Goal: Task Accomplishment & Management: Manage account settings

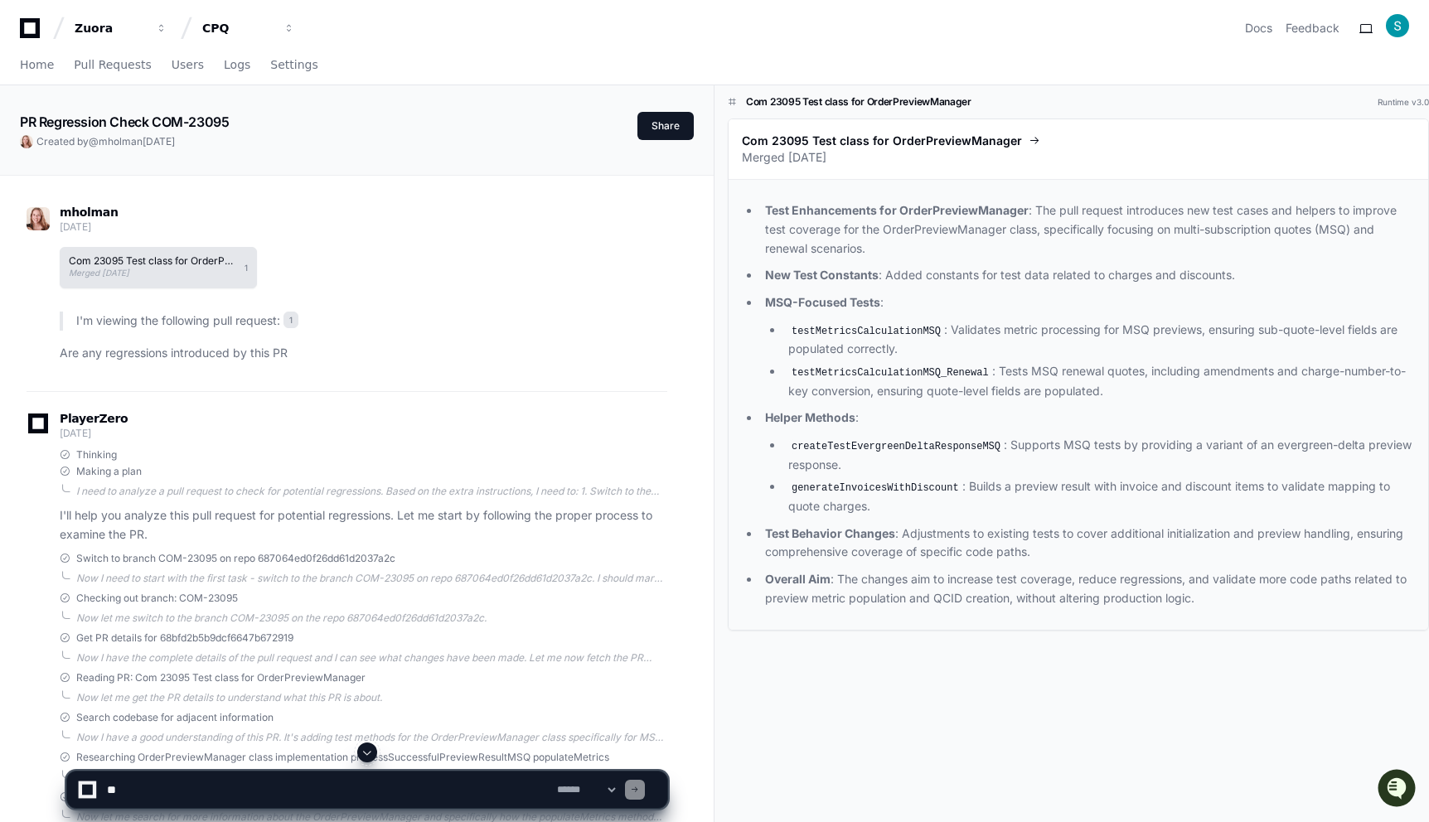
click at [201, 262] on h1 "Com 23095 Test class for OrderPreviewManager" at bounding box center [152, 261] width 167 height 10
click at [803, 143] on span "Com 23095 Test class for OrderPreviewManager" at bounding box center [882, 141] width 280 height 17
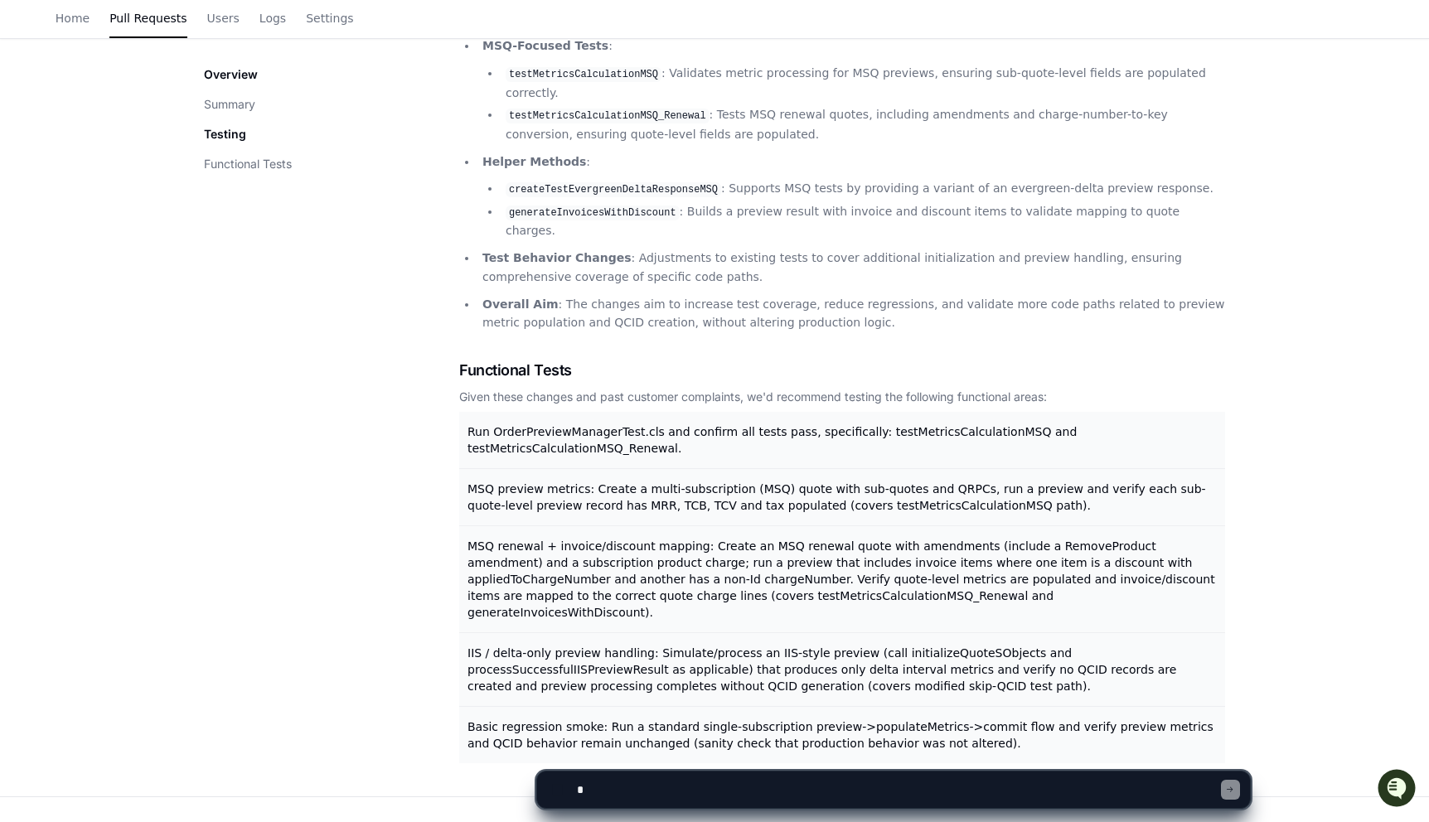
scroll to position [370, 0]
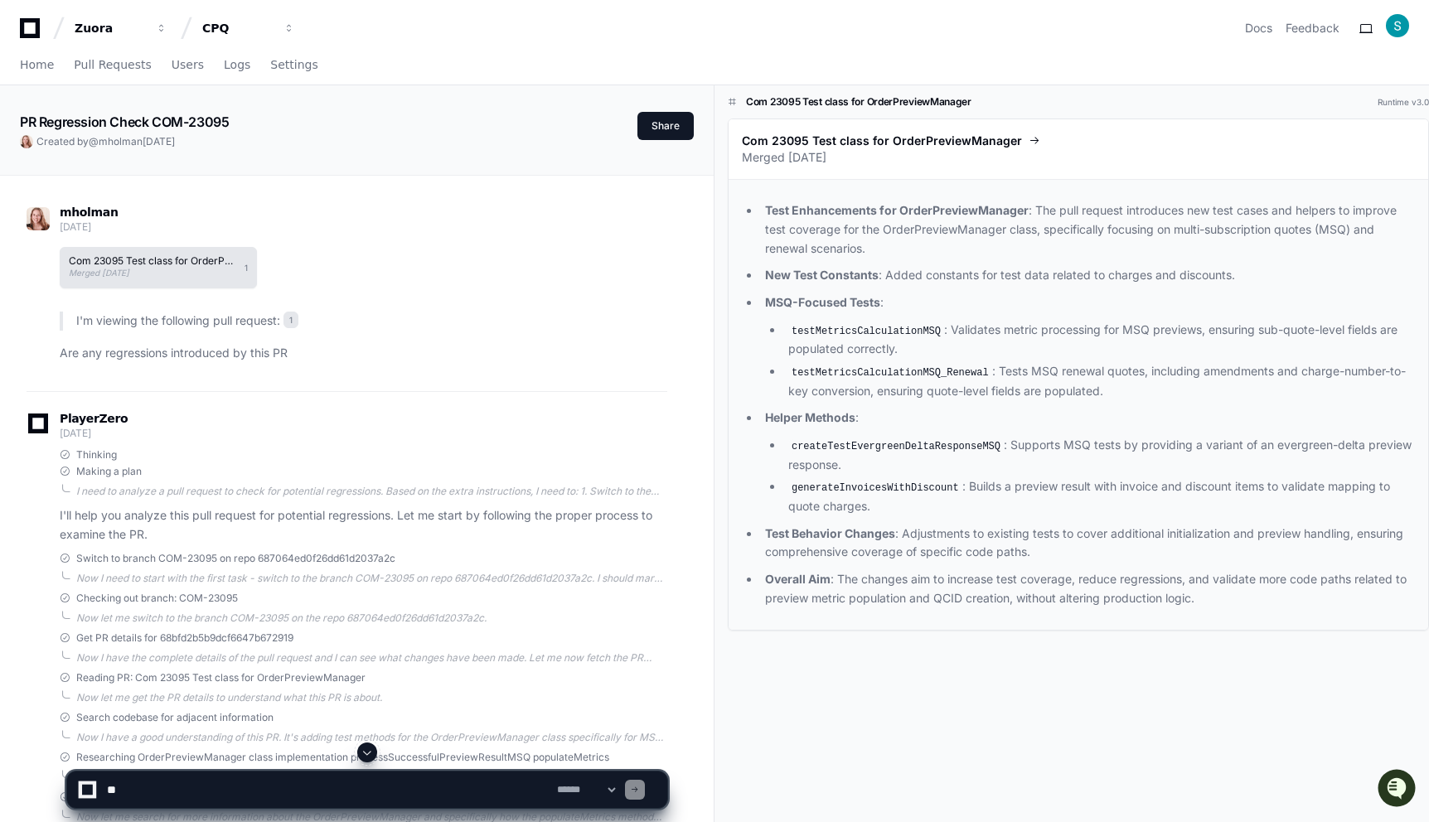
click at [154, 261] on h1 "Com 23095 Test class for OrderPreviewManager" at bounding box center [152, 261] width 167 height 10
click at [899, 142] on span "Com 23095 Test class for OrderPreviewManager" at bounding box center [882, 141] width 280 height 17
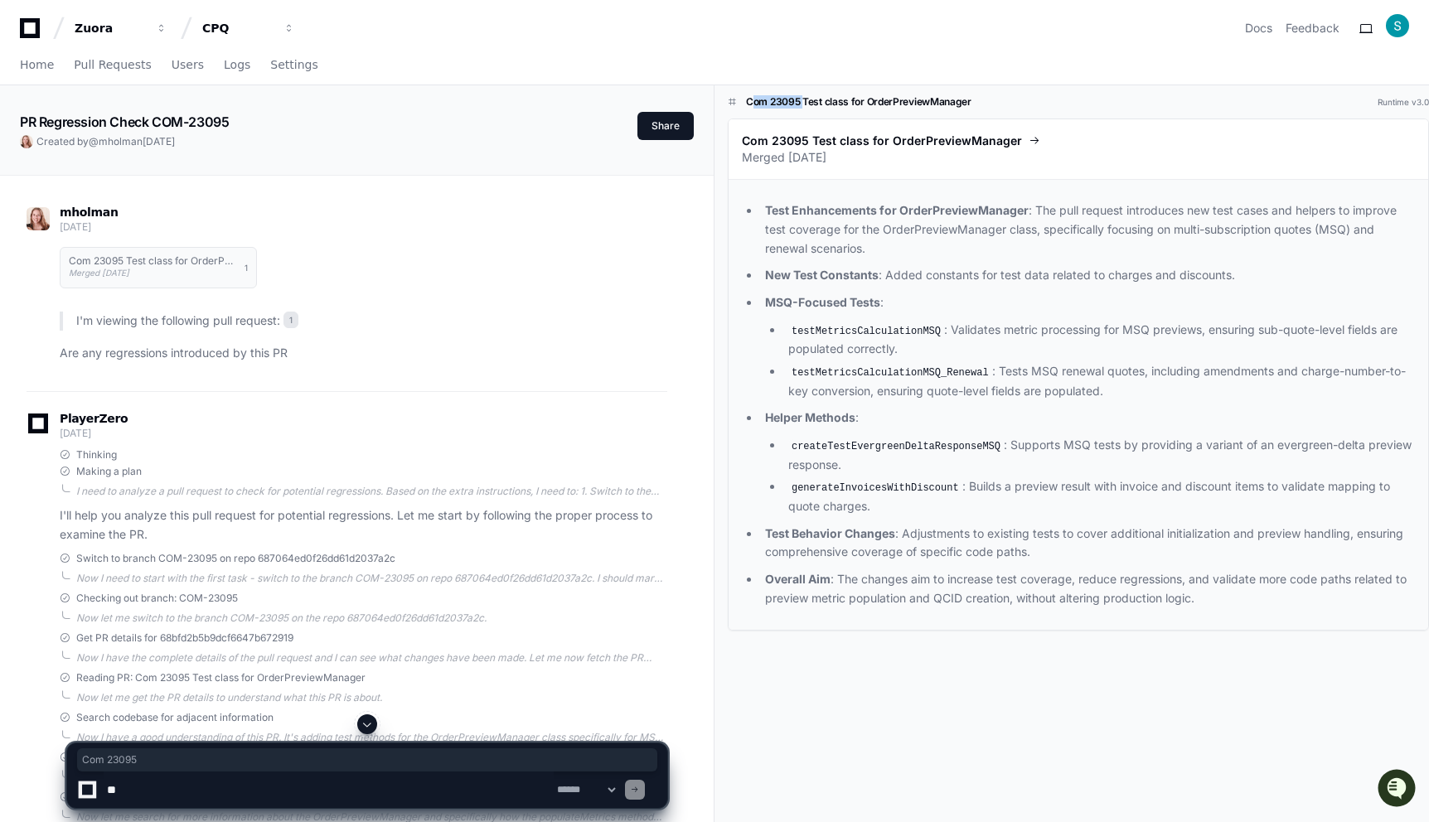
drag, startPoint x: 747, startPoint y: 99, endPoint x: 799, endPoint y: 104, distance: 51.6
click at [799, 104] on h1 "Com 23095 Test class for OrderPreviewManager" at bounding box center [858, 101] width 225 height 13
copy h1 "Com 23095"
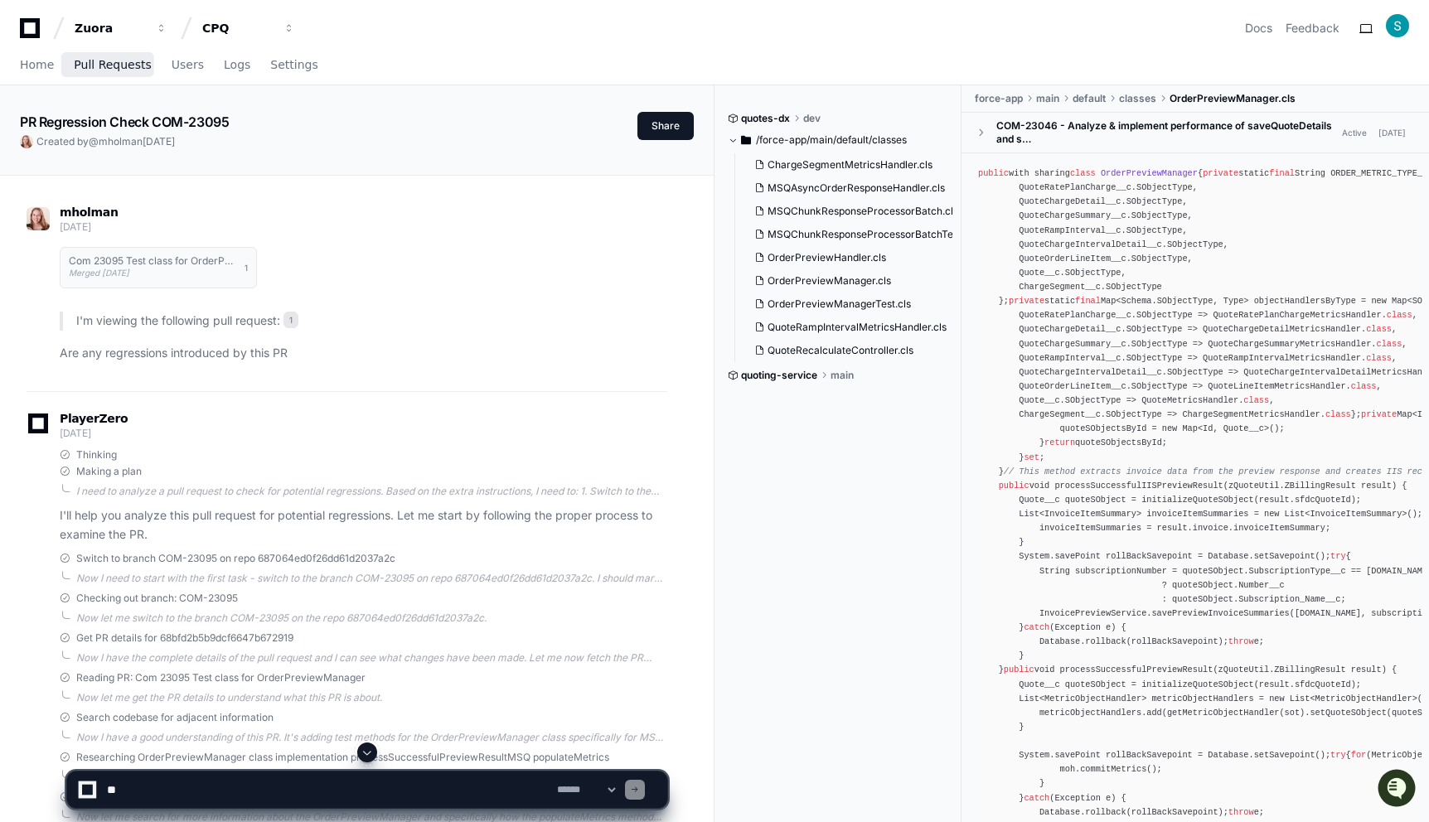
click at [74, 61] on span "Pull Requests" at bounding box center [112, 65] width 77 height 10
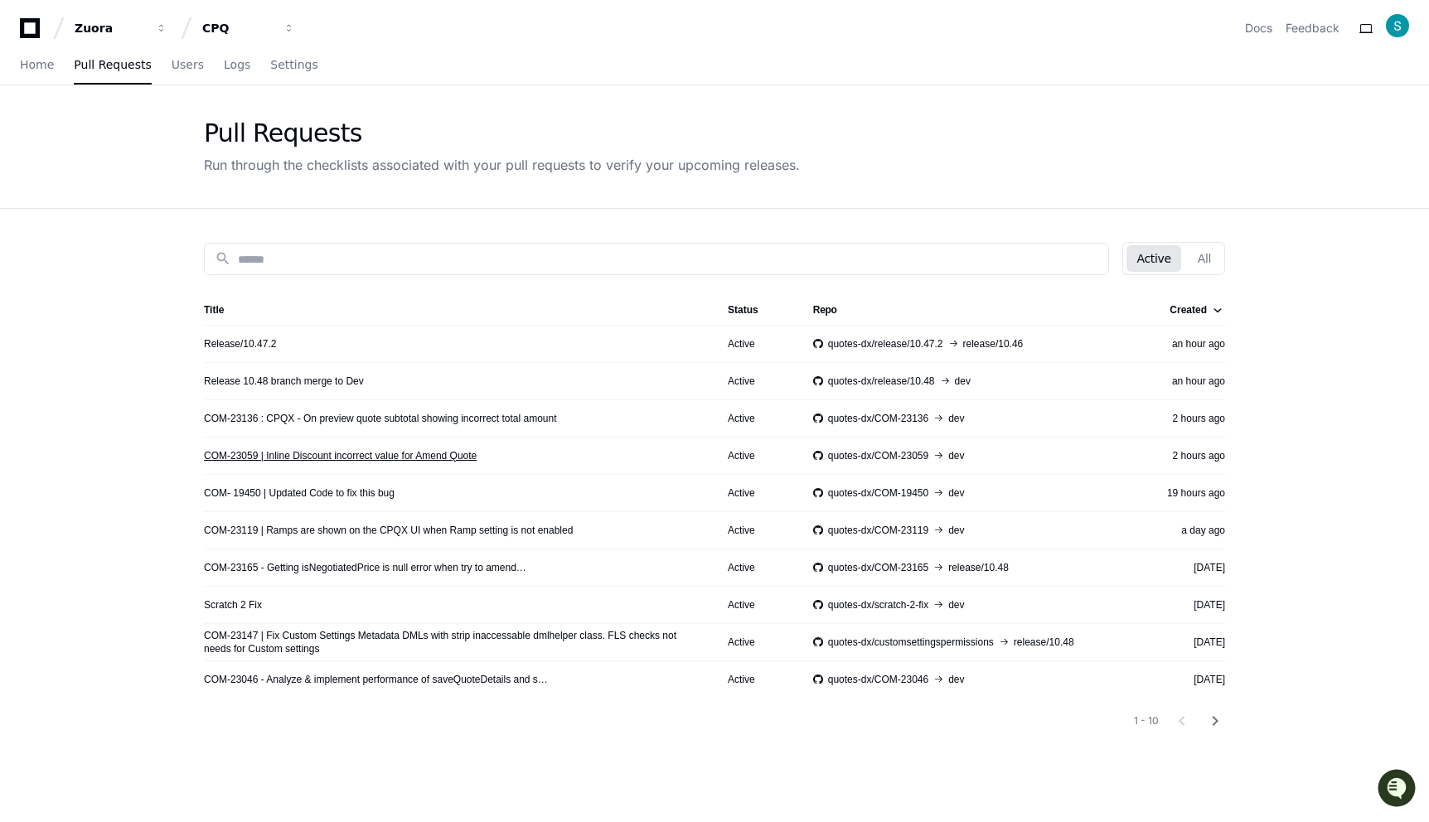
click at [346, 459] on link "COM-23059 | Inline Discount incorrect value for Amend Quote" at bounding box center [340, 455] width 273 height 13
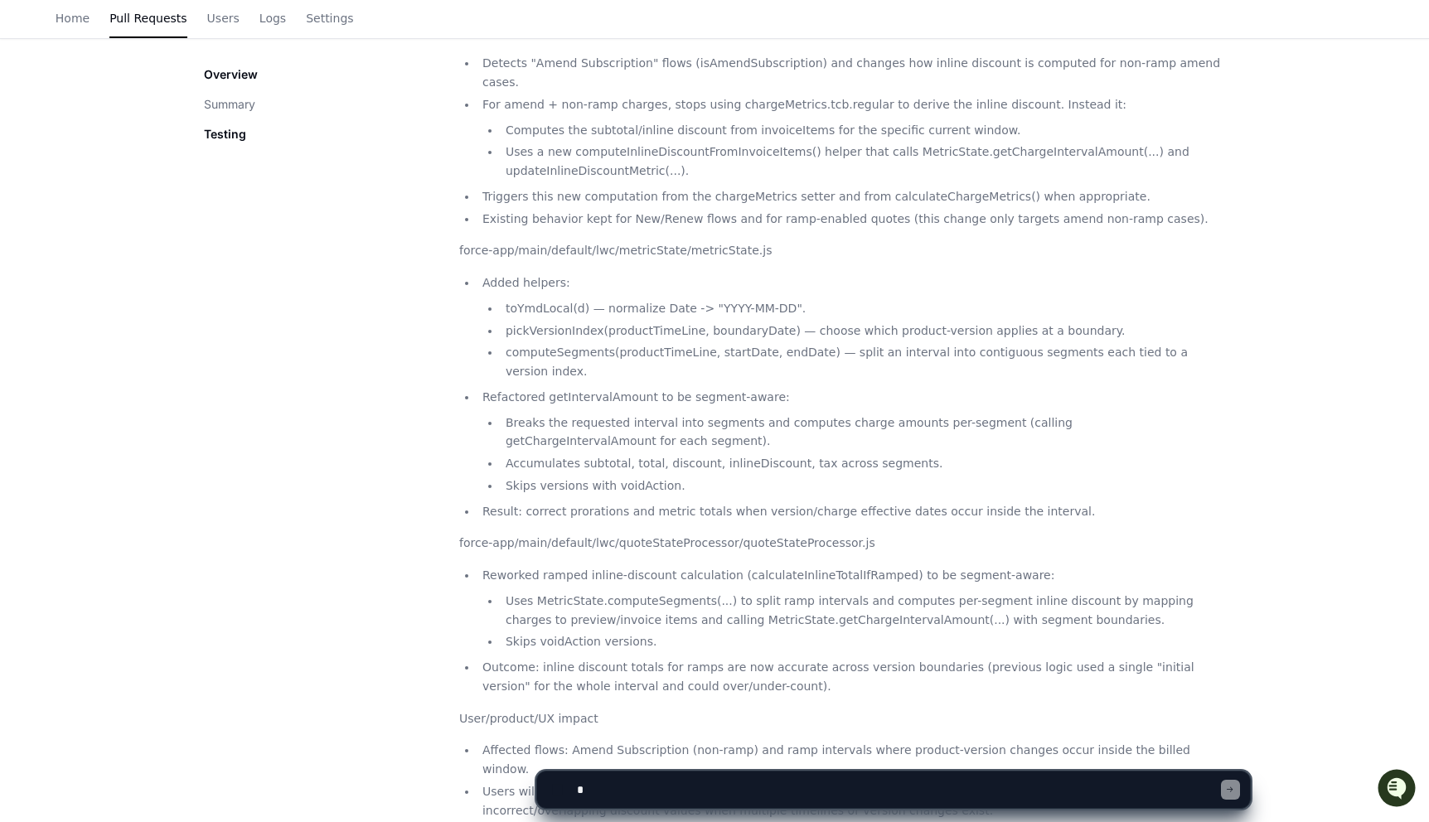
scroll to position [718, 0]
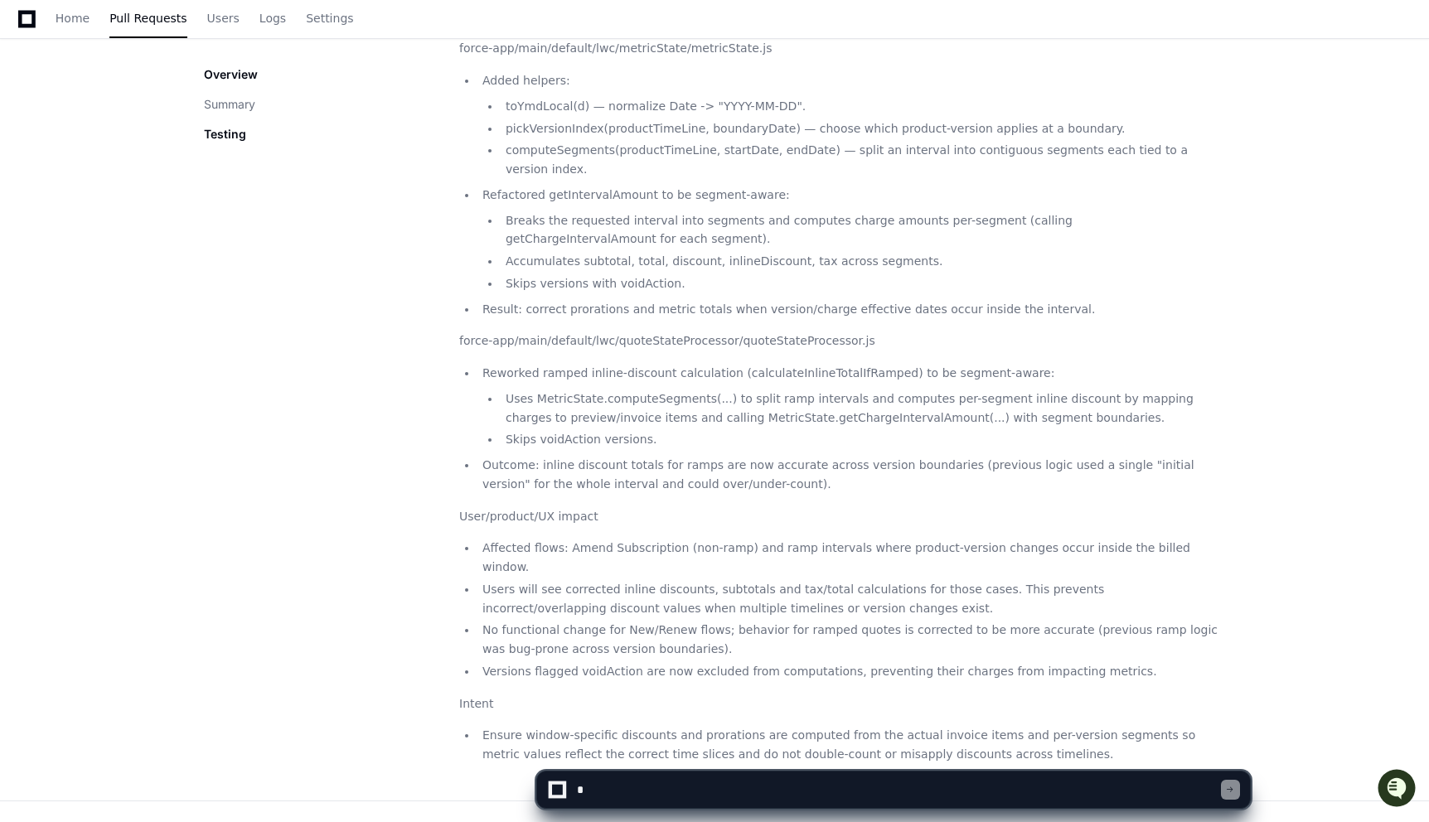
click at [612, 788] on textarea at bounding box center [897, 790] width 648 height 36
click at [615, 790] on textarea at bounding box center [897, 790] width 648 height 36
click at [888, 787] on textarea at bounding box center [897, 790] width 648 height 36
type textarea "**********"
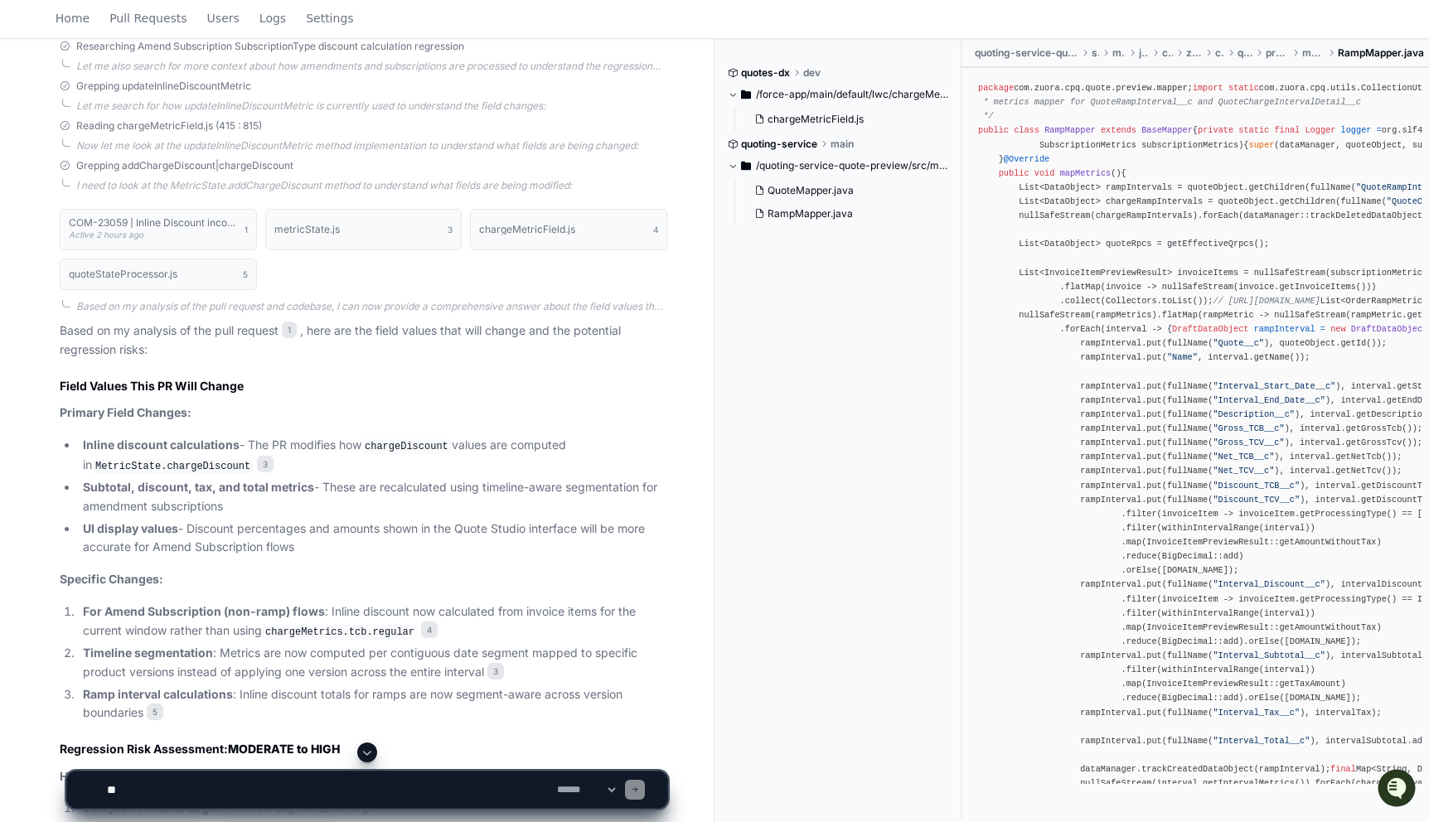
scroll to position [653, 0]
click at [432, 624] on span "4" at bounding box center [429, 626] width 17 height 17
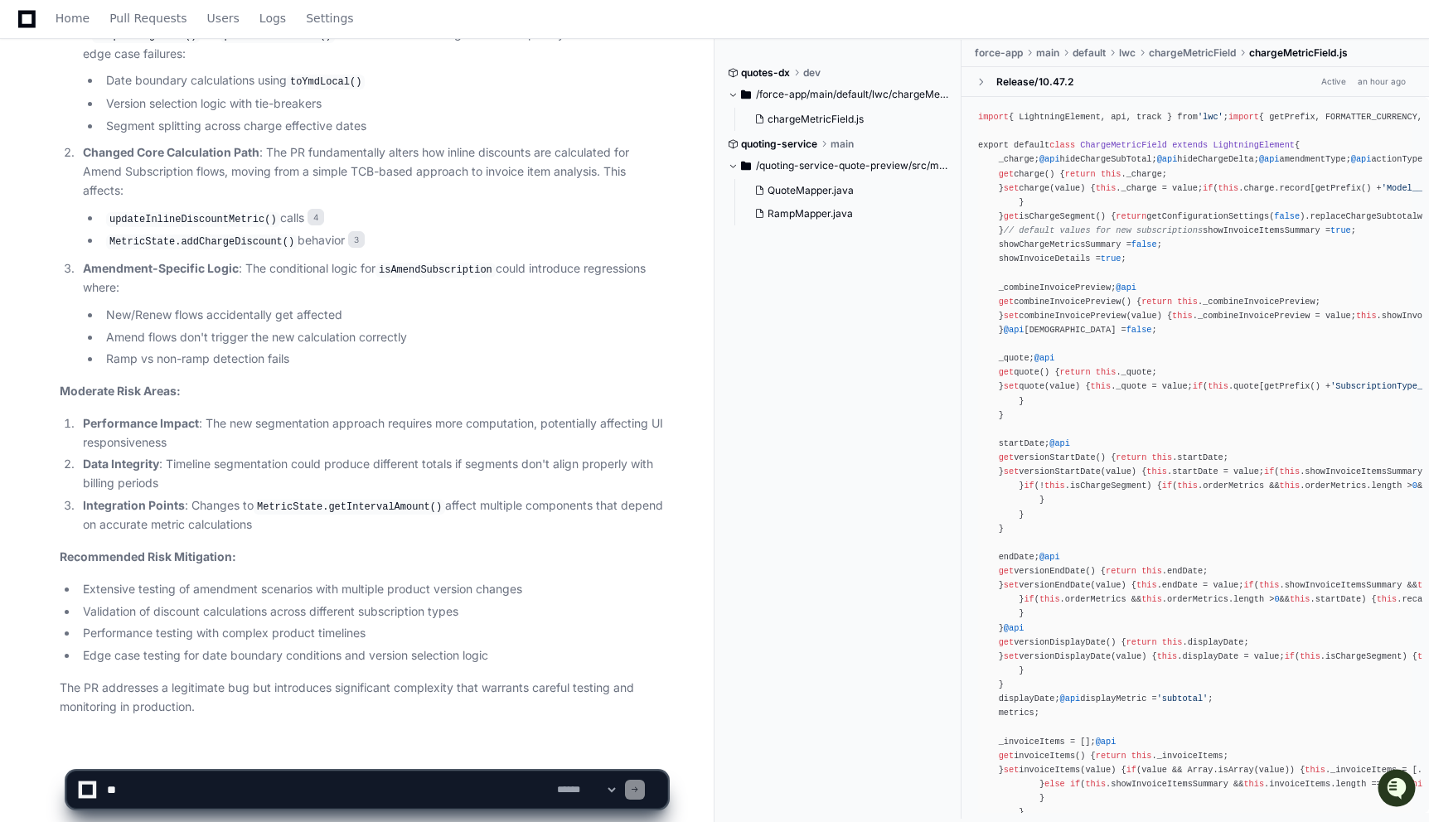
scroll to position [1444, 0]
click at [280, 791] on textarea at bounding box center [329, 790] width 450 height 36
click at [270, 796] on textarea at bounding box center [329, 790] width 450 height 36
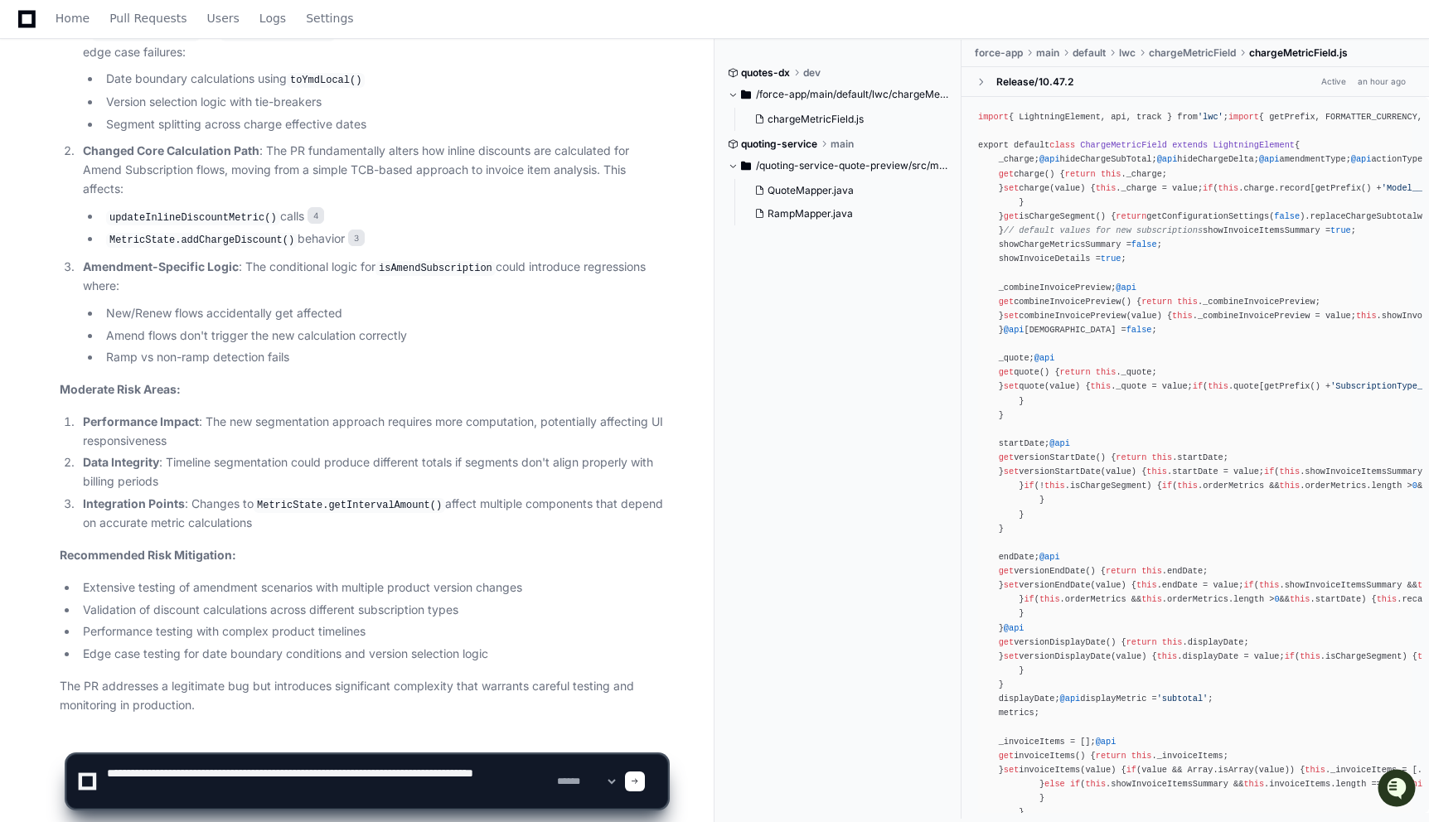
scroll to position [5, 0]
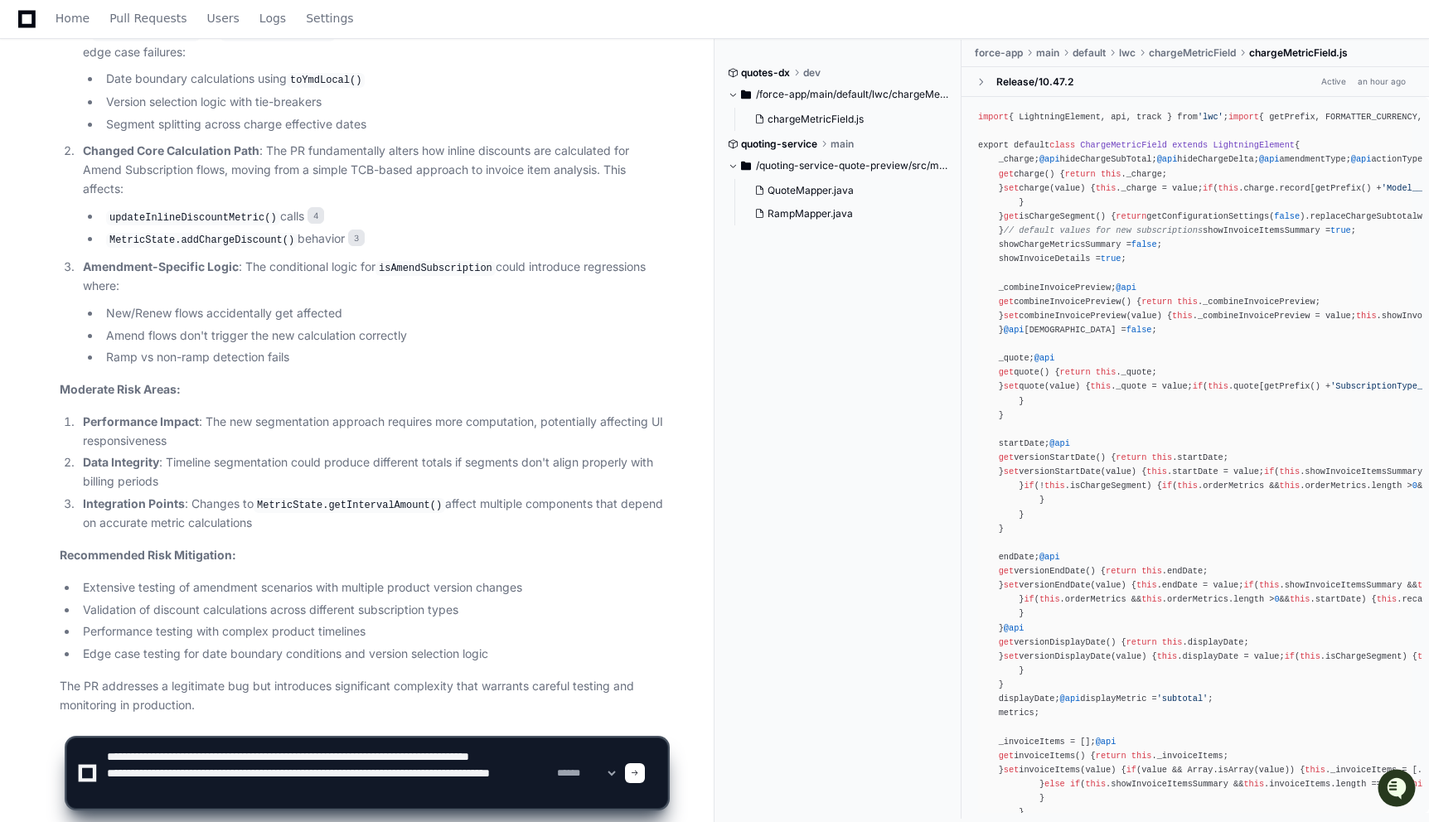
type textarea "**********"
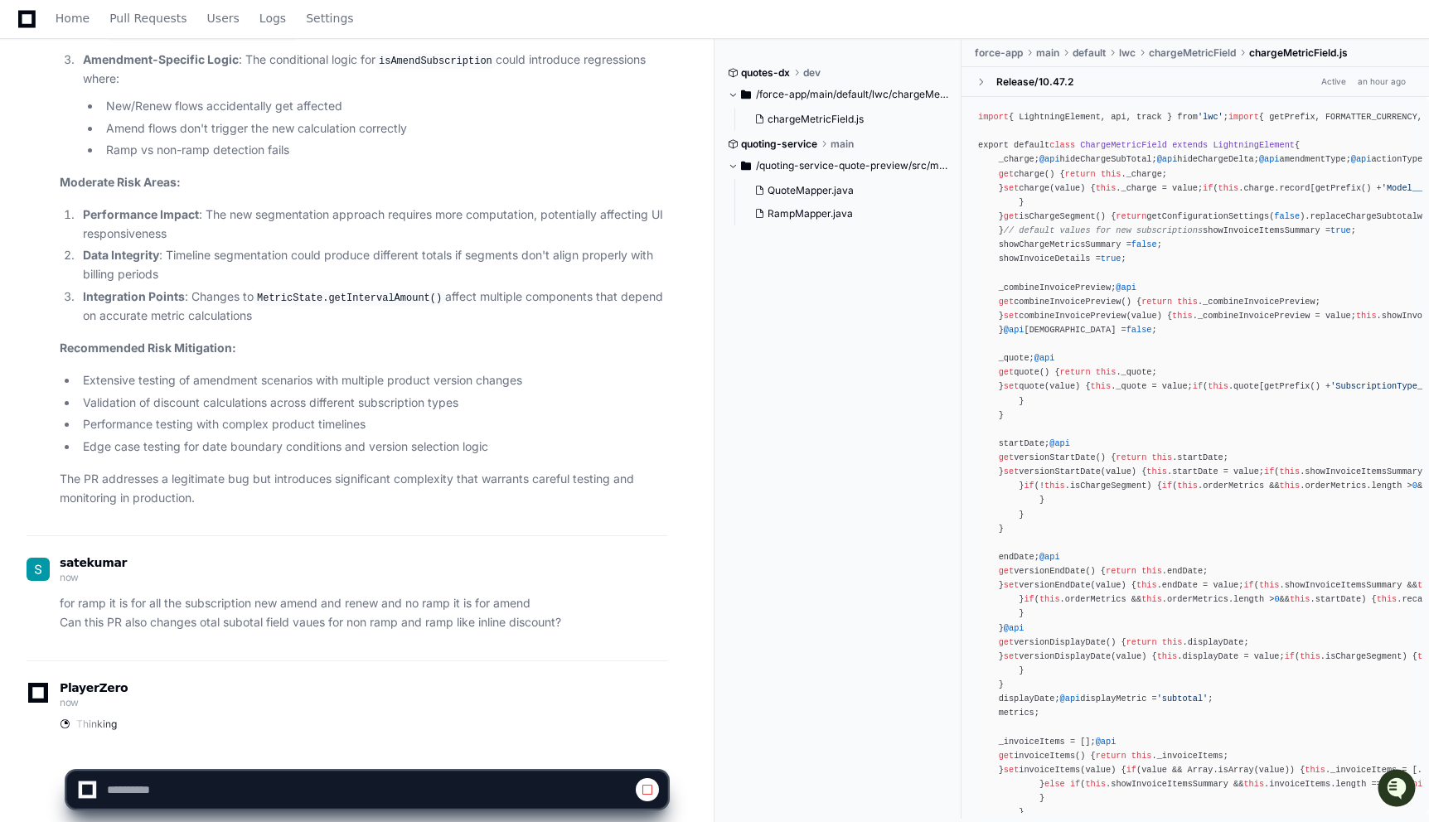
scroll to position [1666, 0]
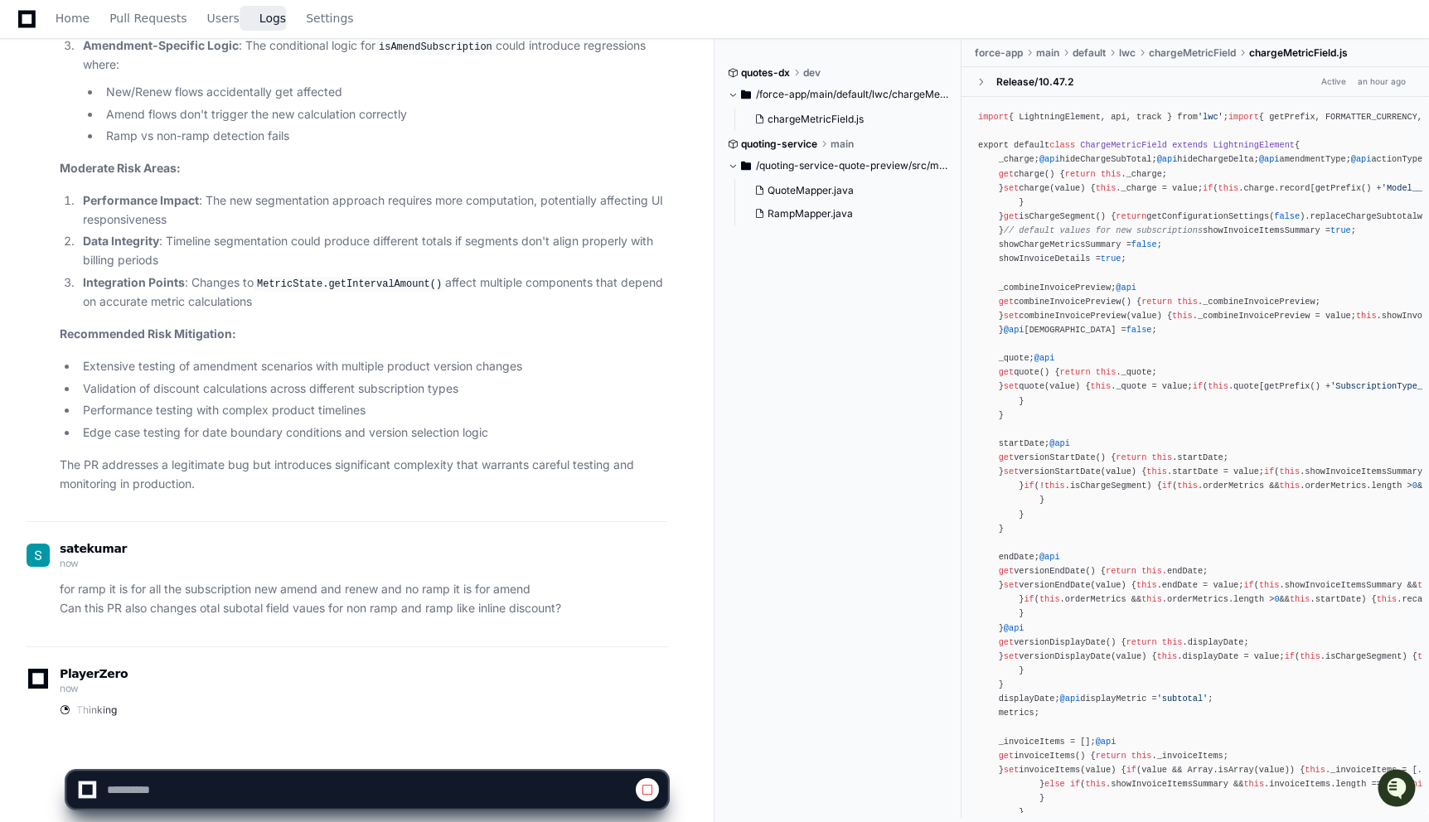
click at [270, 22] on span "Logs" at bounding box center [272, 18] width 27 height 10
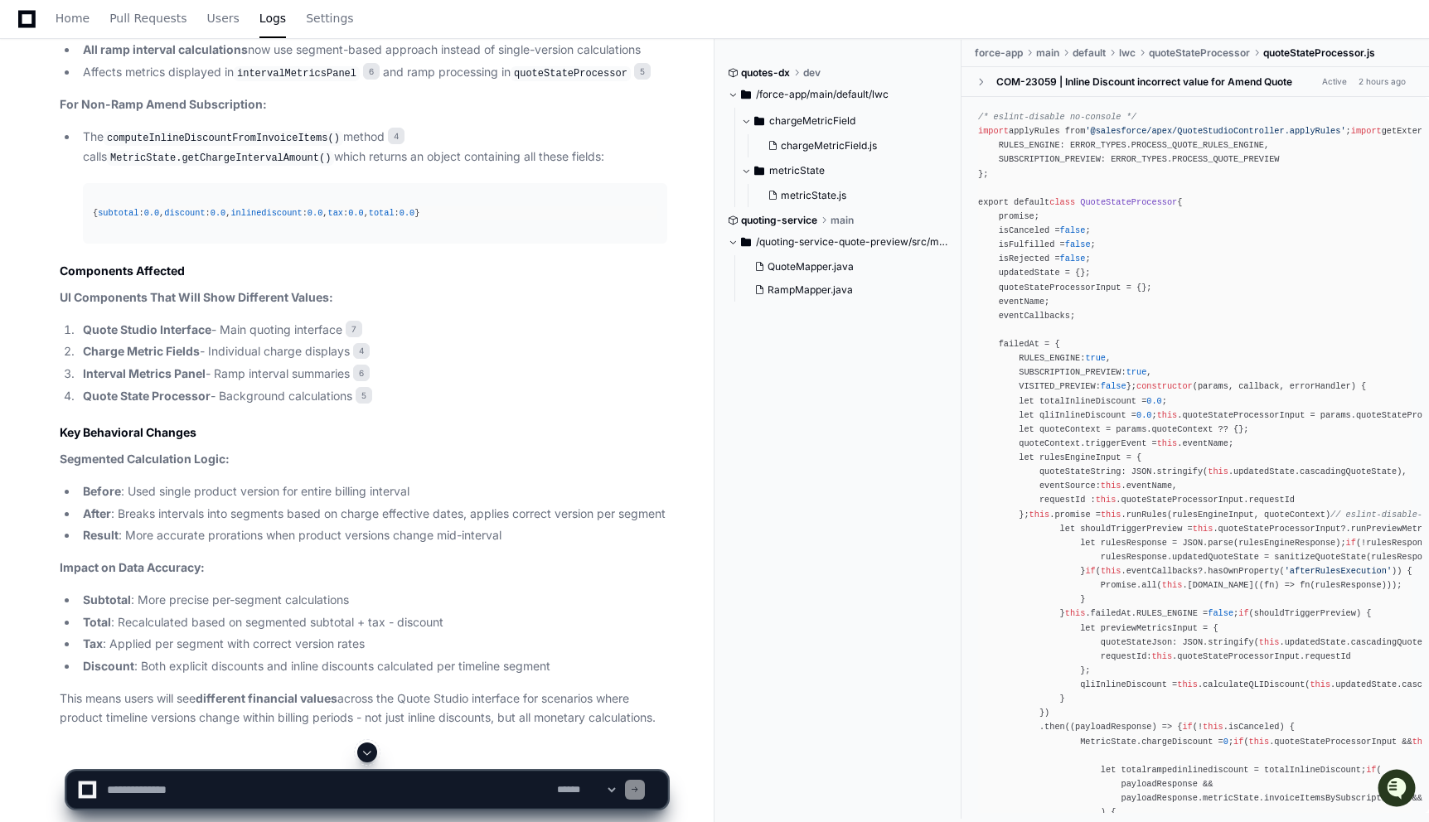
scroll to position [3060, 0]
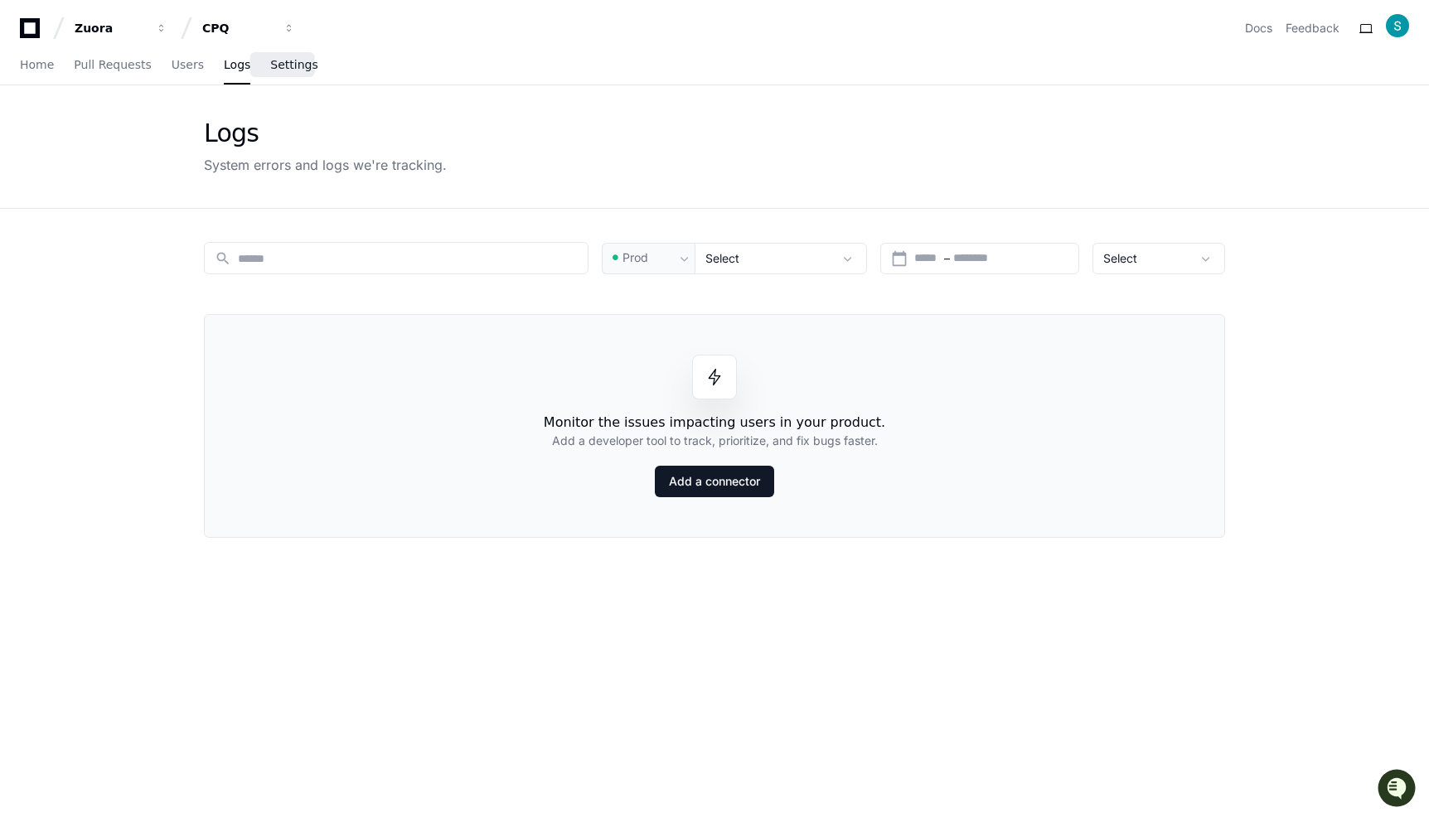
click at [273, 65] on span "Settings" at bounding box center [293, 65] width 47 height 10
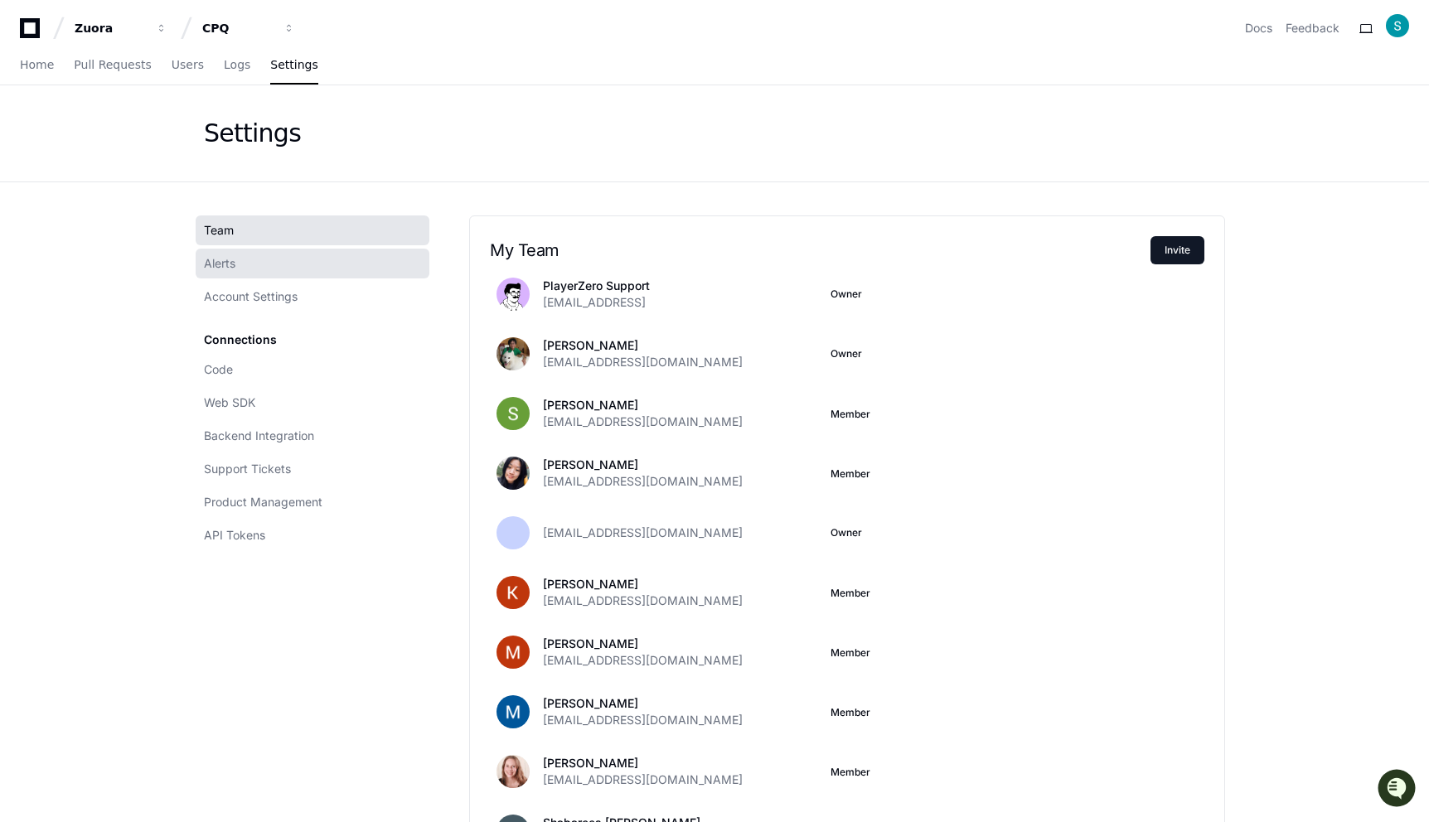
click at [273, 263] on link "Alerts" at bounding box center [313, 264] width 234 height 30
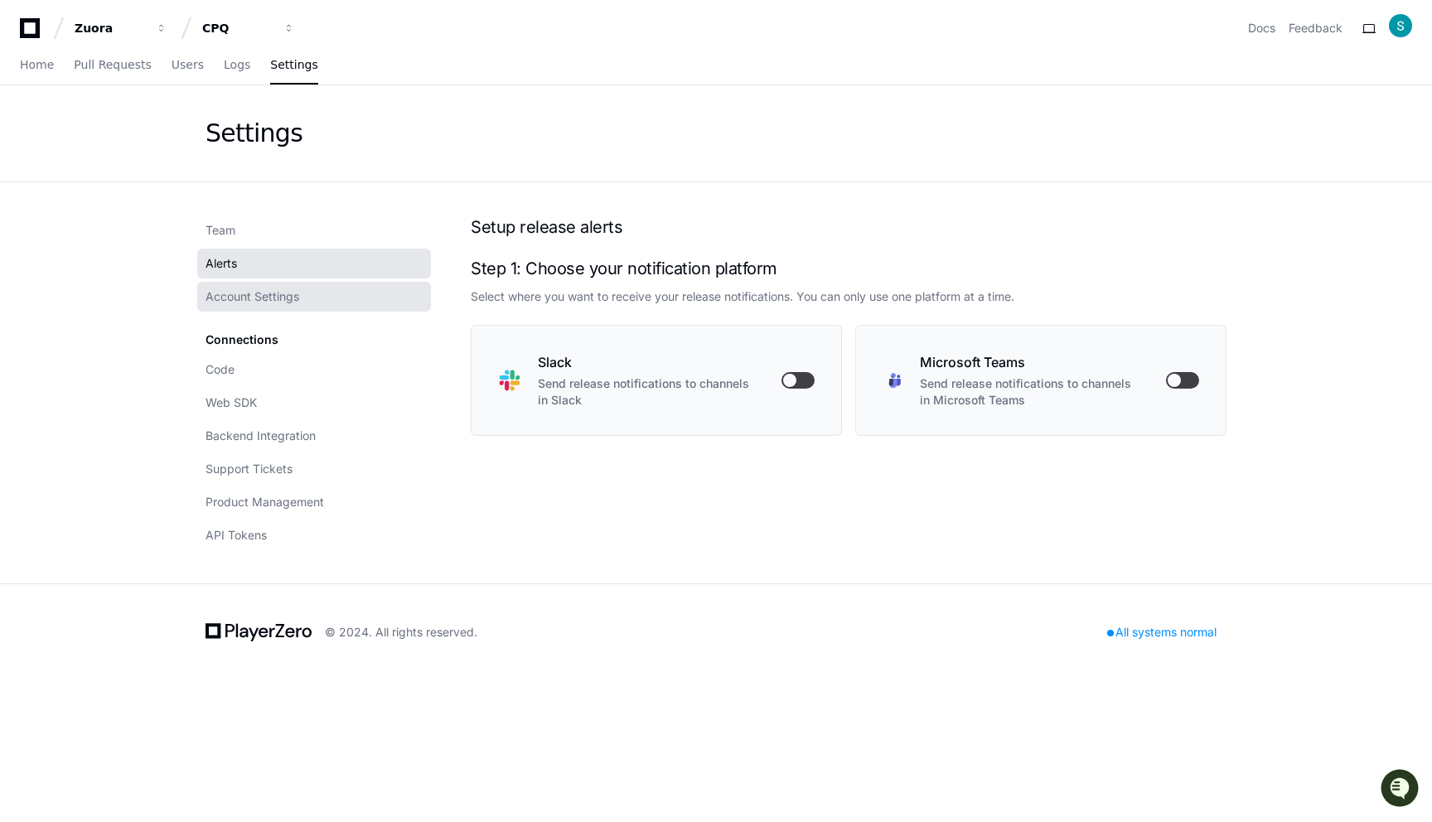
click at [272, 296] on span "Account Settings" at bounding box center [253, 296] width 94 height 17
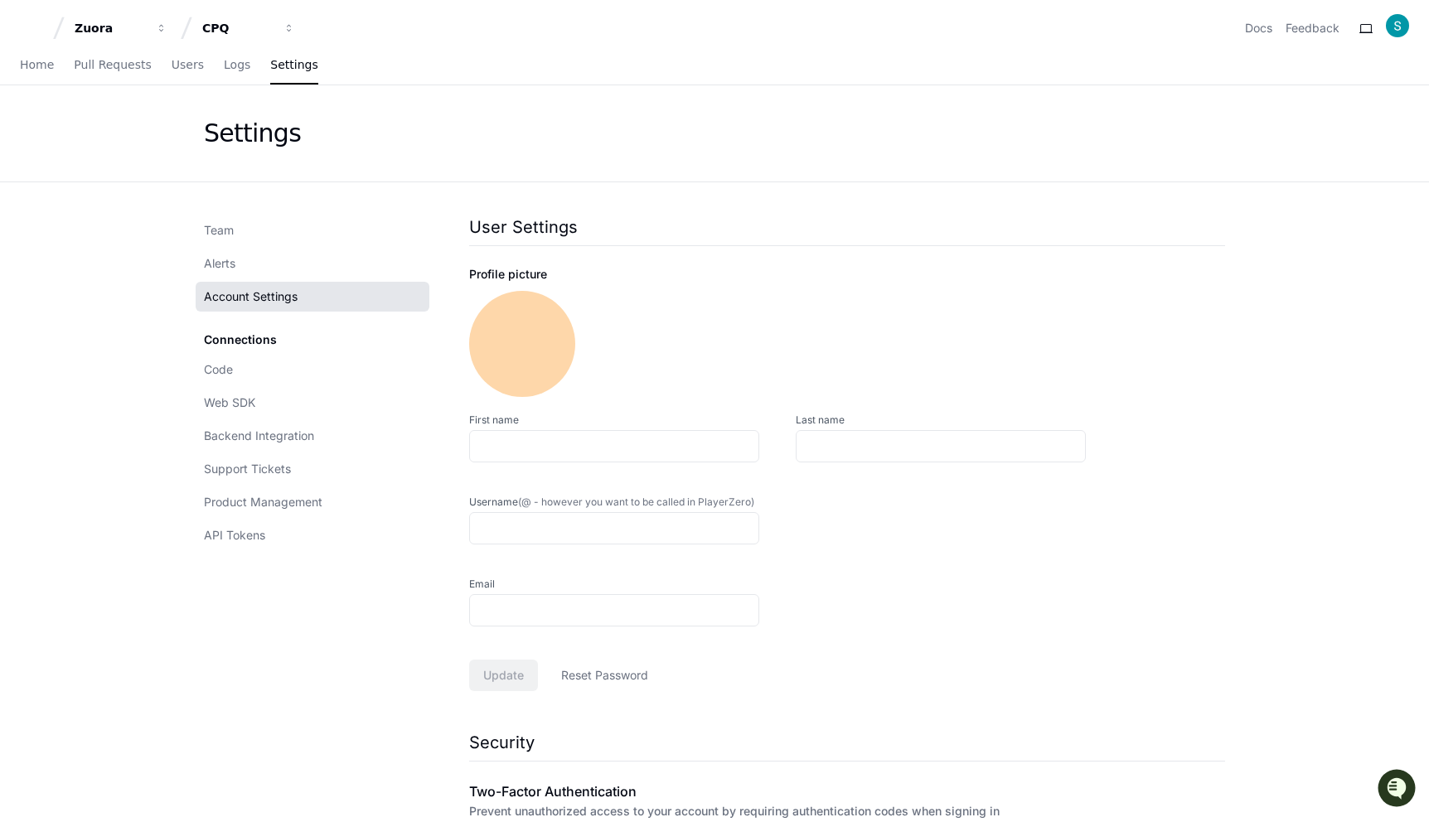
type input "********"
type input "*****"
type input "*********"
type input "**********"
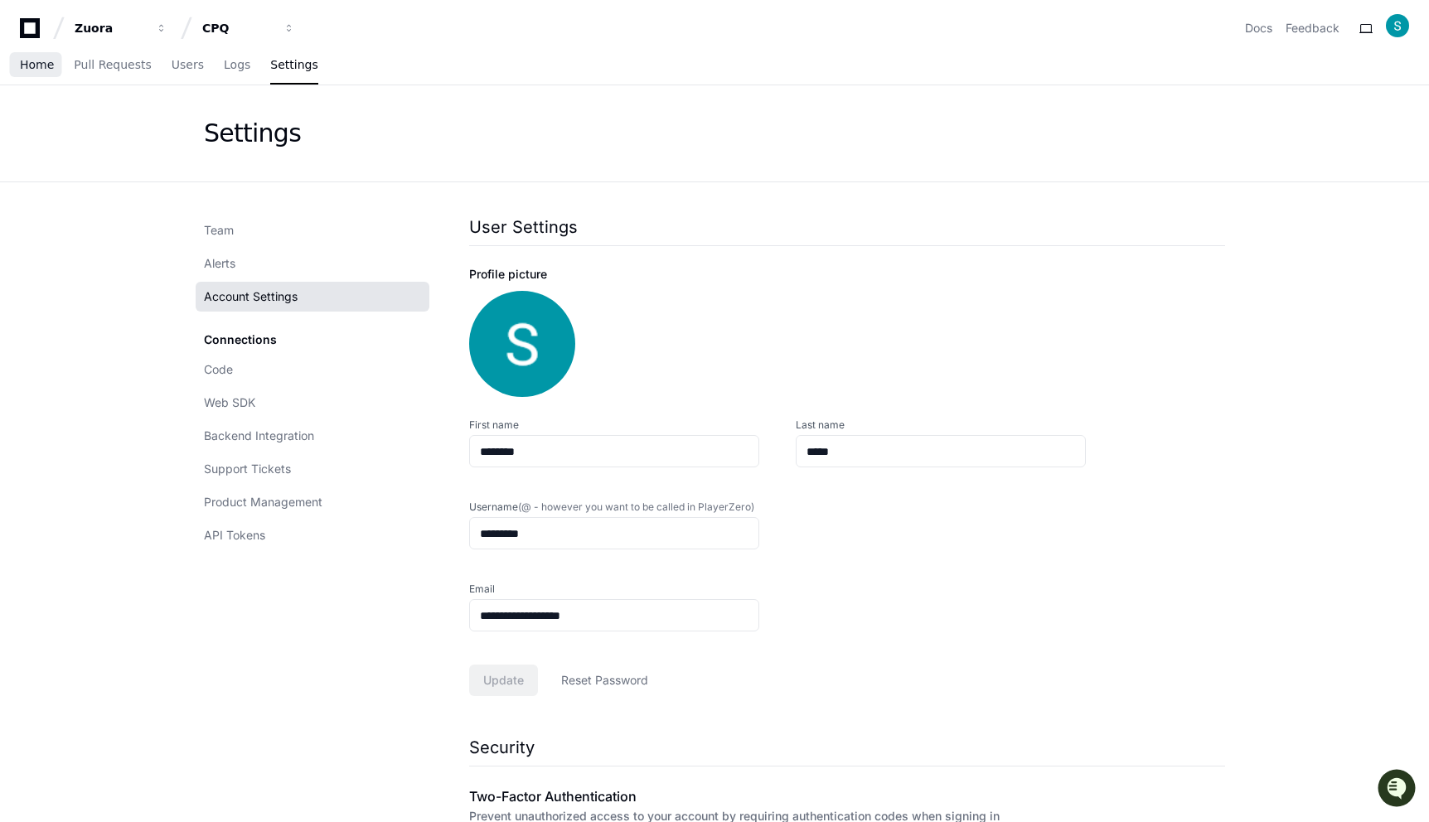
click at [42, 65] on span "Home" at bounding box center [37, 65] width 34 height 10
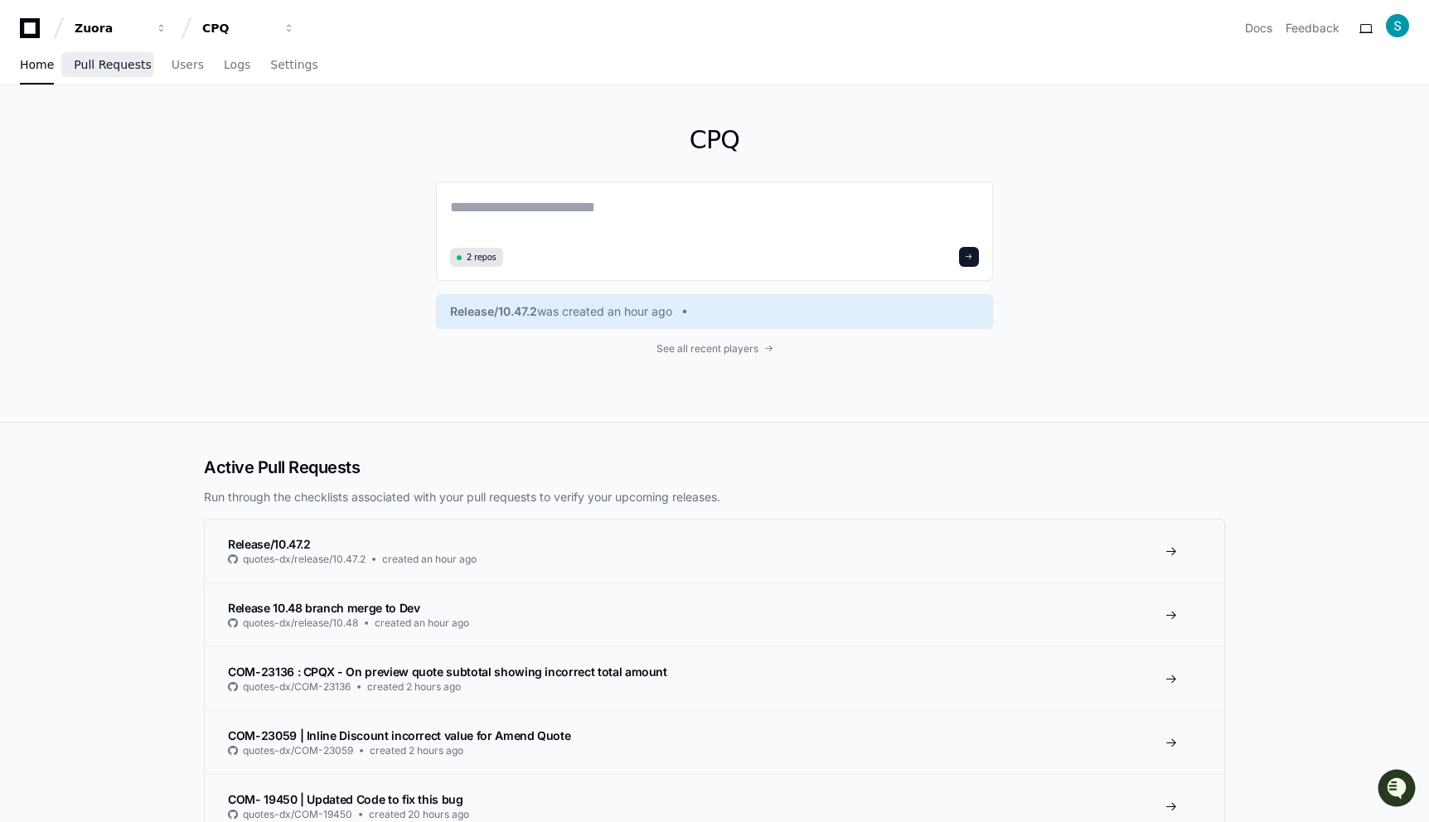
click at [123, 69] on span "Pull Requests" at bounding box center [112, 65] width 77 height 10
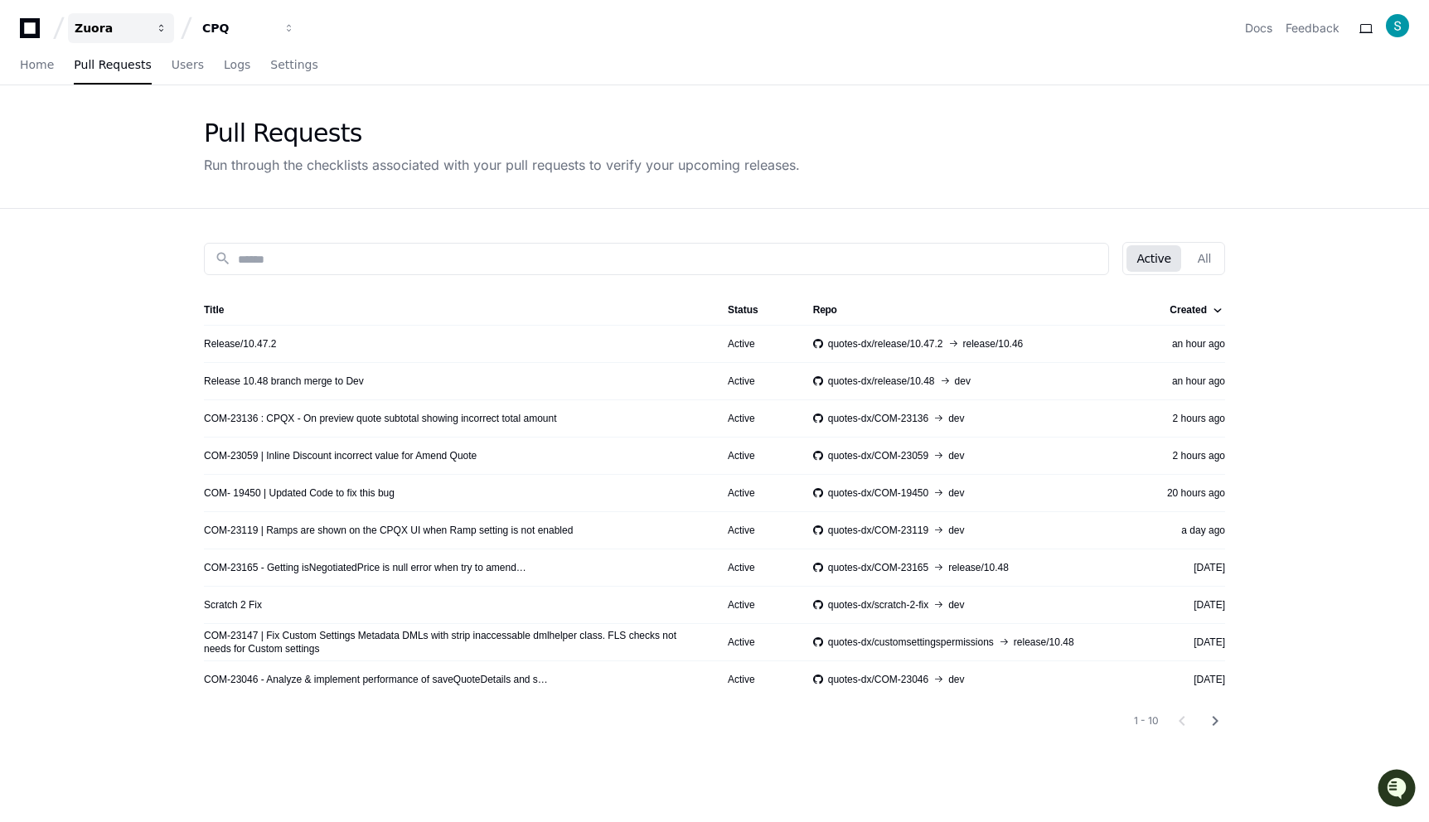
click at [131, 27] on div "Zuora" at bounding box center [110, 28] width 71 height 17
